Goal: Transaction & Acquisition: Subscribe to service/newsletter

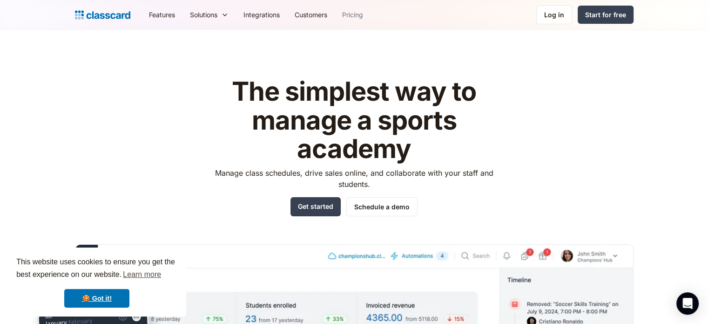
click at [356, 12] on link "Pricing" at bounding box center [353, 14] width 36 height 21
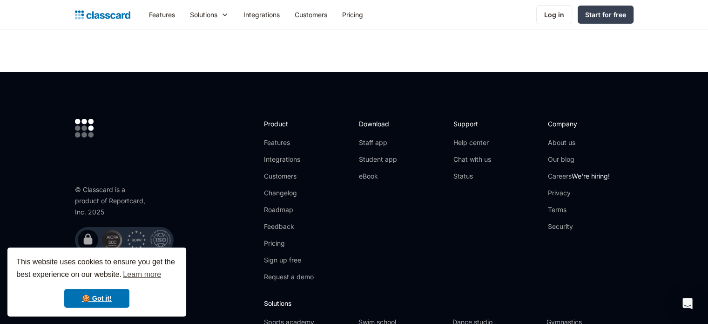
scroll to position [3191, 0]
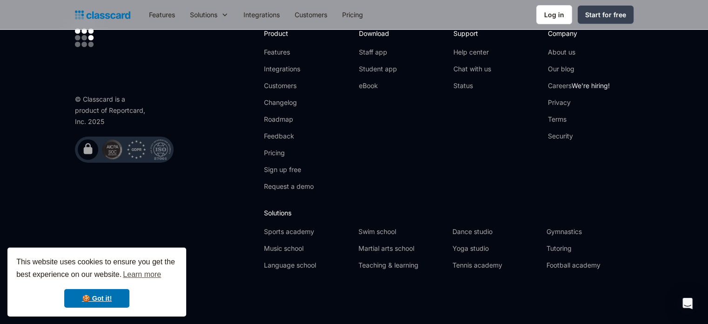
click at [140, 110] on div "© Classcard is a product of Reportcard, Inc. 2025" at bounding box center [112, 111] width 74 height 34
drag, startPoint x: 101, startPoint y: 149, endPoint x: 128, endPoint y: 178, distance: 40.2
click at [128, 178] on div "© Classcard is a product of Reportcard, Inc. 2025        " at bounding box center [165, 152] width 180 height 249
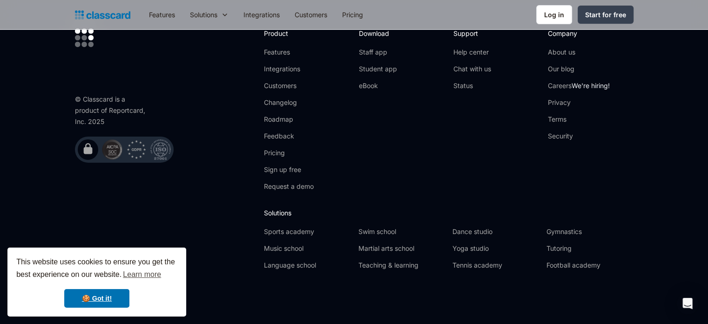
click at [82, 151] on img at bounding box center [87, 148] width 13 height 13
click at [84, 150] on img at bounding box center [87, 148] width 13 height 13
click at [353, 13] on link "Pricing" at bounding box center [353, 14] width 36 height 21
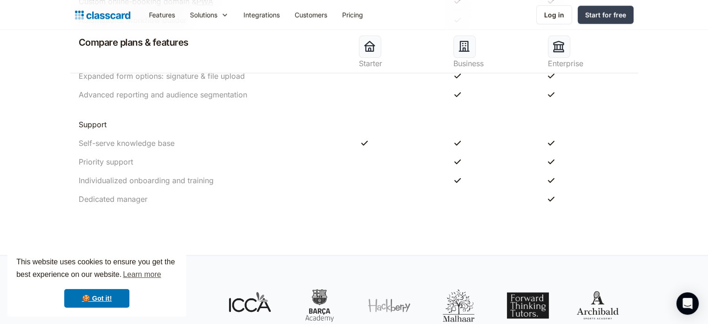
scroll to position [1070, 0]
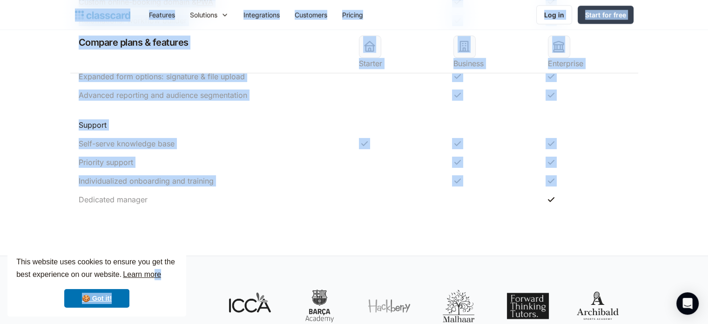
drag, startPoint x: 80, startPoint y: 212, endPoint x: 158, endPoint y: 277, distance: 101.1
click at [158, 277] on body "This website uses cookies to ensure you get the best experience on our website.…" at bounding box center [354, 18] width 708 height 2176
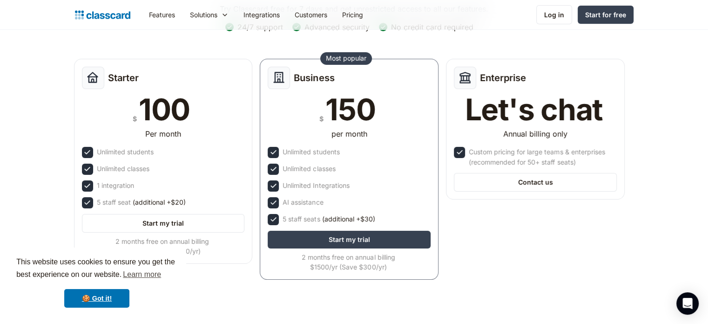
scroll to position [108, 0]
click at [96, 303] on link "🍪 Got it!" at bounding box center [96, 298] width 65 height 19
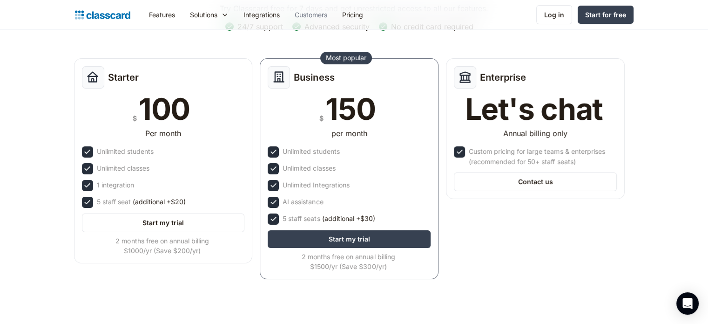
click at [312, 12] on link "Customers" at bounding box center [310, 14] width 47 height 21
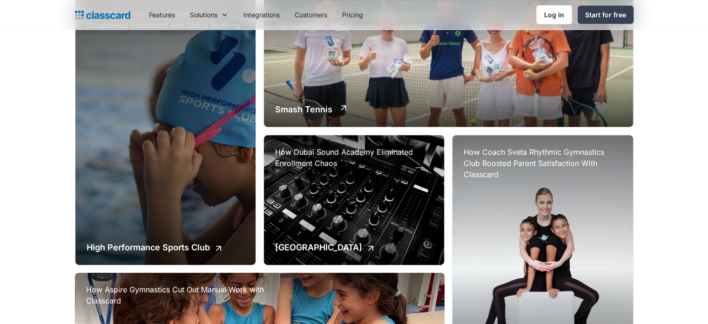
scroll to position [396, 0]
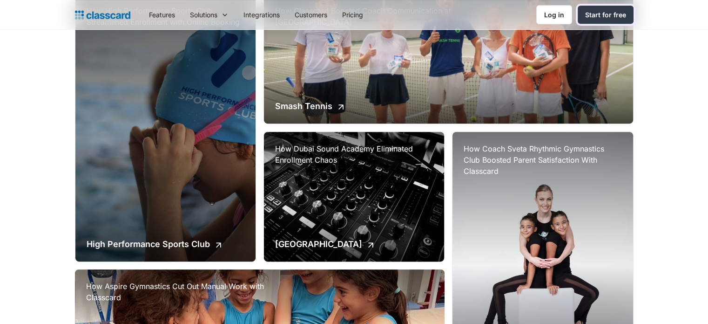
click at [604, 9] on link "Start for free" at bounding box center [606, 15] width 56 height 18
